Goal: Transaction & Acquisition: Purchase product/service

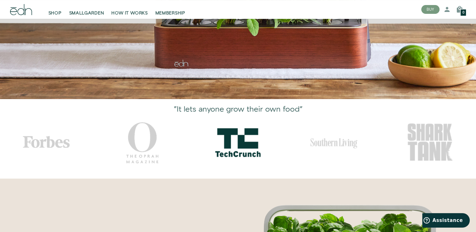
scroll to position [164, 0]
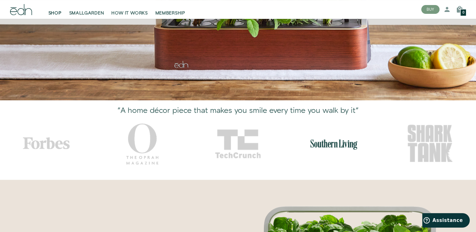
click at [62, 9] on link "SHOP" at bounding box center [55, 10] width 21 height 14
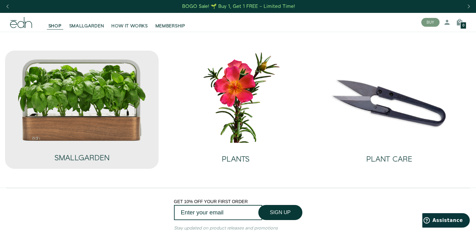
click at [114, 93] on img at bounding box center [81, 100] width 129 height 83
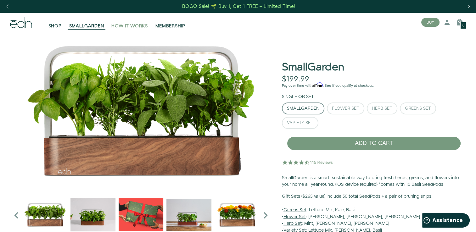
click at [117, 25] on span "HOW IT WORKS" at bounding box center [129, 26] width 36 height 6
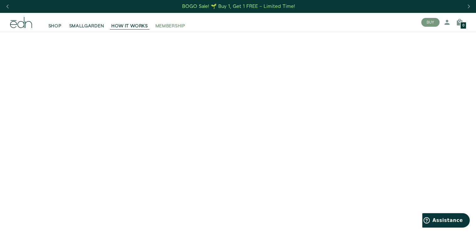
click at [174, 26] on span "MEMBERSHIP" at bounding box center [170, 26] width 30 height 6
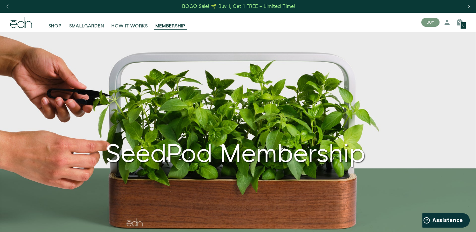
click at [133, 24] on span "HOW IT WORKS" at bounding box center [129, 26] width 36 height 6
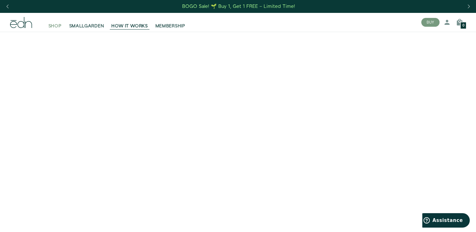
click at [54, 29] on span "SHOP" at bounding box center [54, 26] width 13 height 6
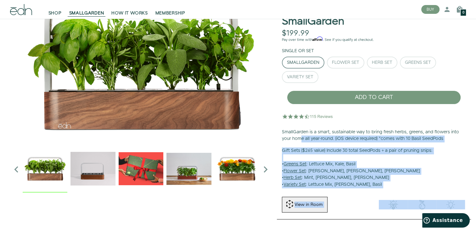
scroll to position [76, 0]
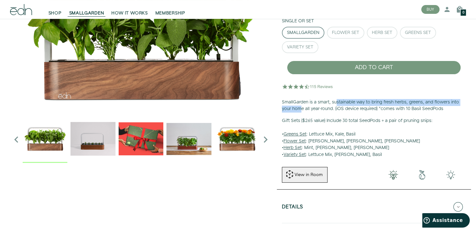
drag, startPoint x: 302, startPoint y: 185, endPoint x: 337, endPoint y: 99, distance: 92.5
click at [337, 99] on p "SmallGarden is a smart, sustainable way to bring fresh herbs, greens, and flowe…" at bounding box center [374, 106] width 184 height 14
drag, startPoint x: 337, startPoint y: 99, endPoint x: 320, endPoint y: 89, distance: 19.8
click at [320, 89] on img at bounding box center [308, 86] width 52 height 13
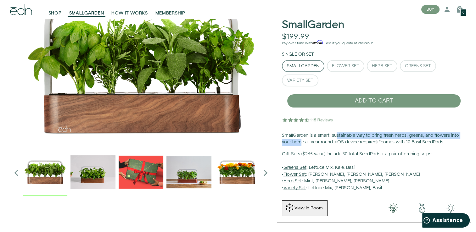
scroll to position [38, 0]
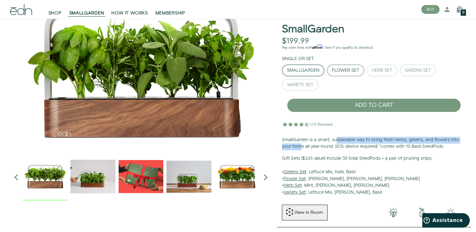
click at [344, 66] on button "Flower Set" at bounding box center [345, 71] width 37 height 12
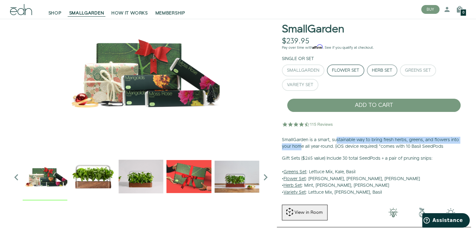
click at [378, 68] on div "Herb Set" at bounding box center [382, 70] width 20 height 4
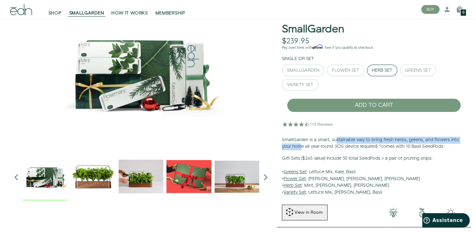
click at [369, 140] on p "SmallGarden is a smart, sustainable way to bring fresh herbs, greens, and flowe…" at bounding box center [374, 144] width 184 height 14
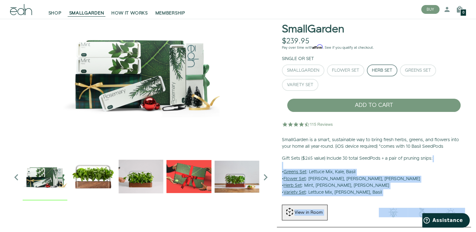
scroll to position [42, 0]
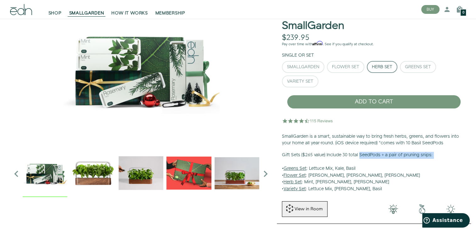
drag, startPoint x: 359, startPoint y: 163, endPoint x: 362, endPoint y: 148, distance: 14.8
click at [362, 148] on div "SmallGarden is a smart, sustainable way to bring fresh herbs, greens, and flowe…" at bounding box center [374, 162] width 184 height 59
drag, startPoint x: 362, startPoint y: 148, endPoint x: 338, endPoint y: 132, distance: 29.4
click at [338, 132] on div "SmallGarden $239.95 Unavailable Pay over time with Affirm . See if you qualify …" at bounding box center [374, 96] width 194 height 203
click at [356, 65] on div "Flower Set" at bounding box center [345, 67] width 27 height 4
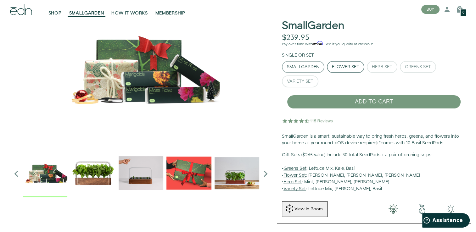
click at [315, 71] on button "SmallGarden" at bounding box center [303, 67] width 42 height 12
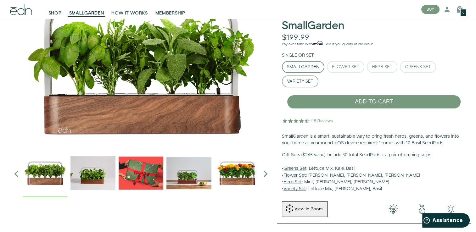
click at [312, 80] on div "Variety Set" at bounding box center [300, 81] width 26 height 4
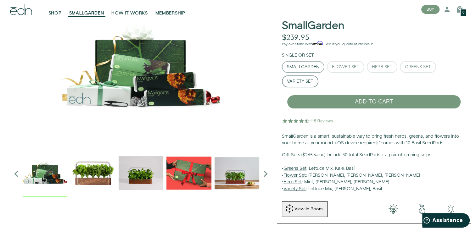
click at [315, 61] on button "SmallGarden" at bounding box center [303, 67] width 42 height 12
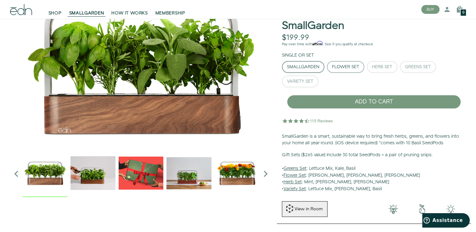
click at [360, 65] on button "Flower Set" at bounding box center [345, 67] width 37 height 12
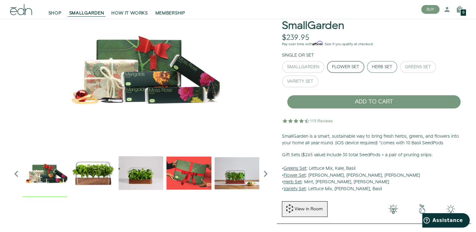
click at [383, 67] on div "Herb Set" at bounding box center [382, 67] width 20 height 4
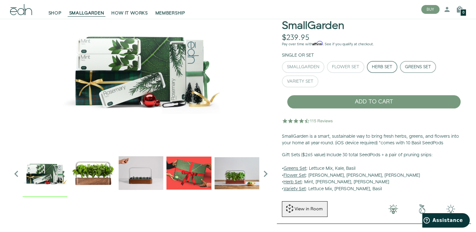
click at [409, 72] on button "Greens Set" at bounding box center [418, 67] width 36 height 12
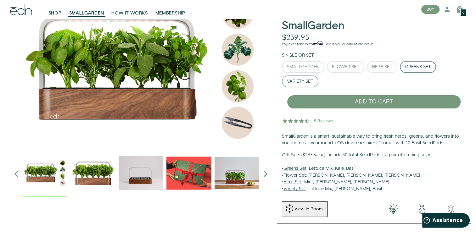
click at [307, 86] on button "Variety Set" at bounding box center [300, 82] width 37 height 12
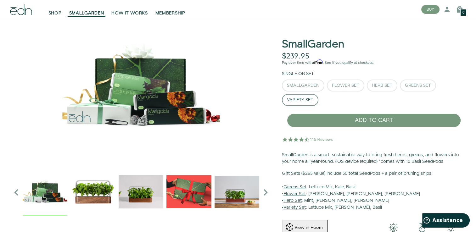
scroll to position [25, 0]
